Goal: Task Accomplishment & Management: Manage account settings

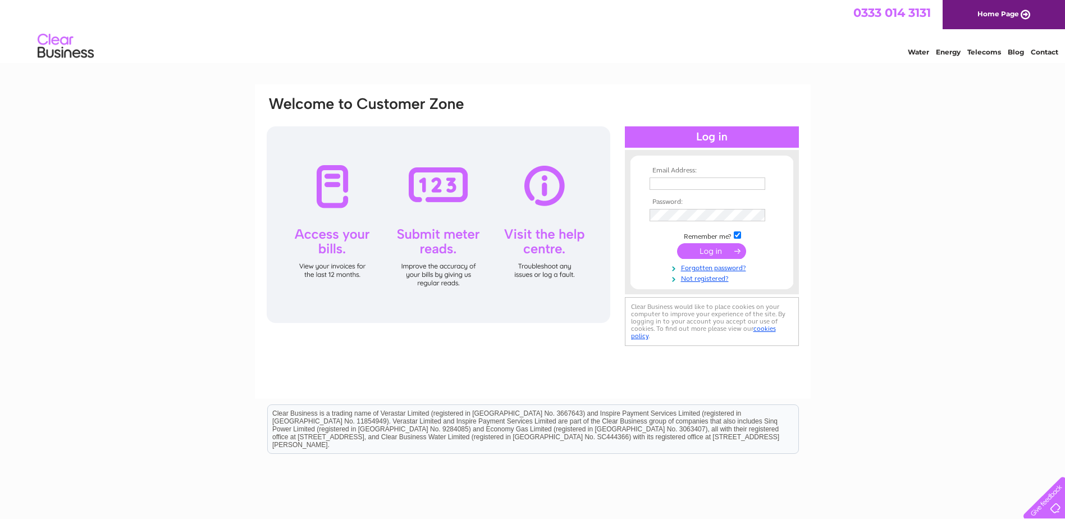
type input "ACCOUNTS@HOwsepaints.co.uk"
click at [717, 249] on input "submit" at bounding box center [711, 251] width 69 height 16
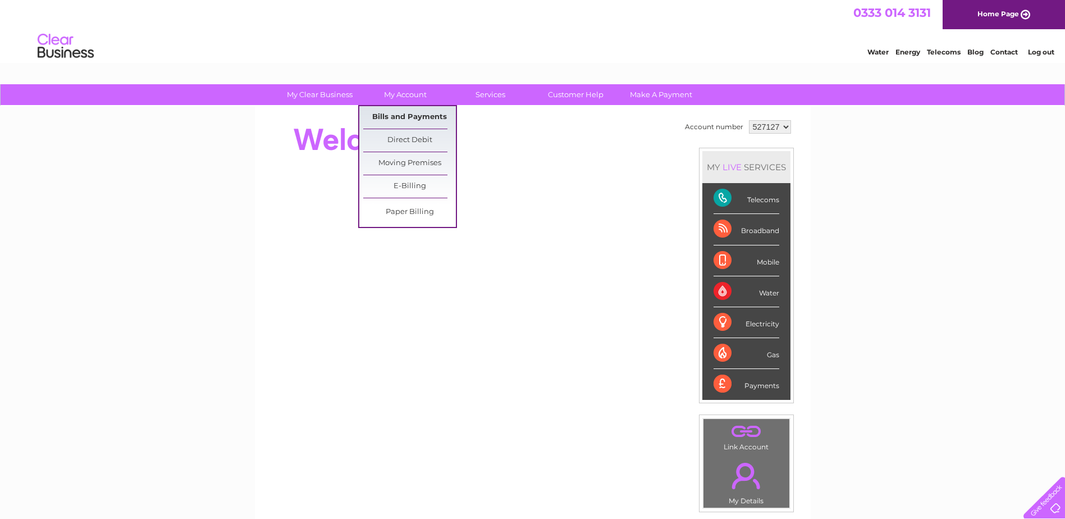
click at [405, 116] on link "Bills and Payments" at bounding box center [409, 117] width 93 height 22
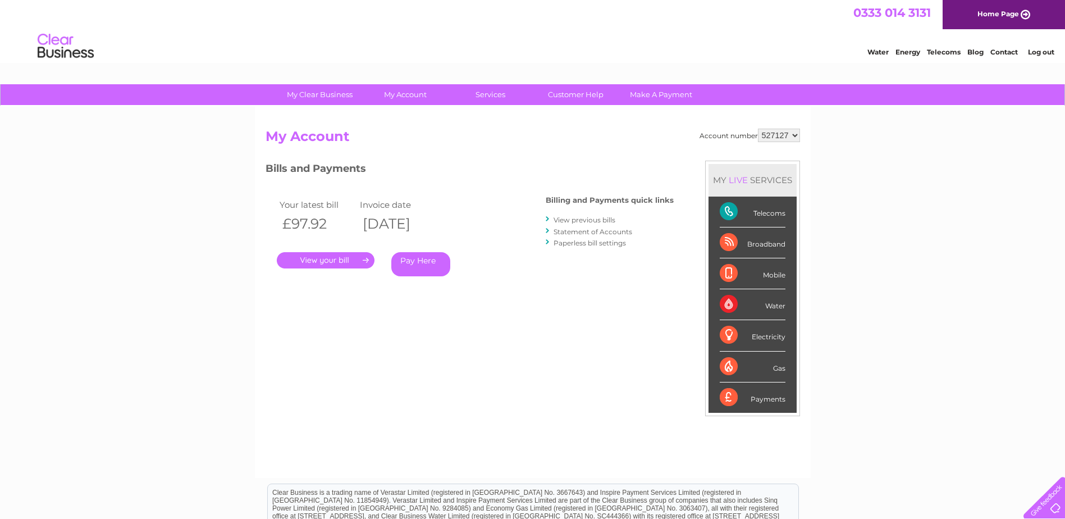
click at [336, 262] on link "." at bounding box center [326, 260] width 98 height 16
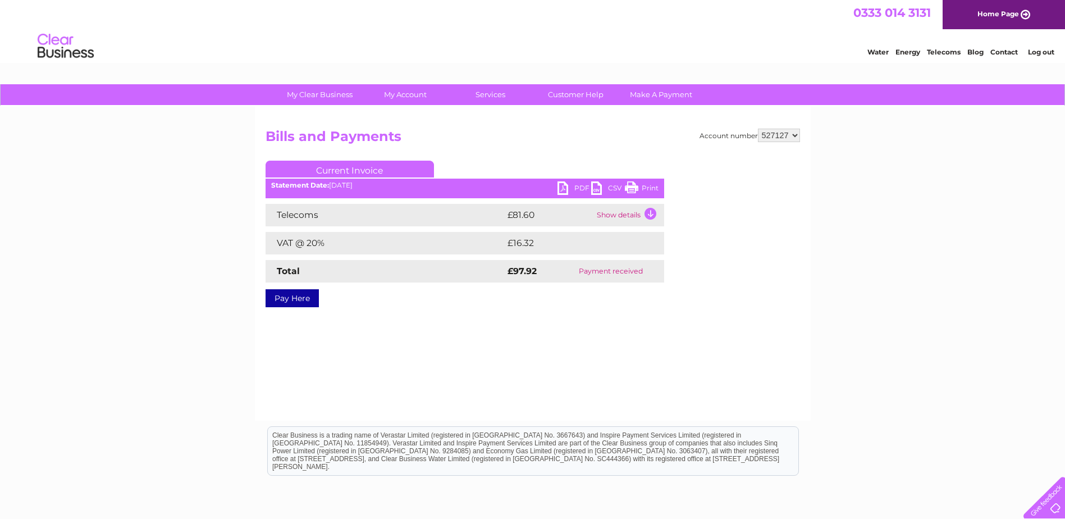
click at [567, 189] on link "PDF" at bounding box center [575, 189] width 34 height 16
